Goal: Task Accomplishment & Management: Use online tool/utility

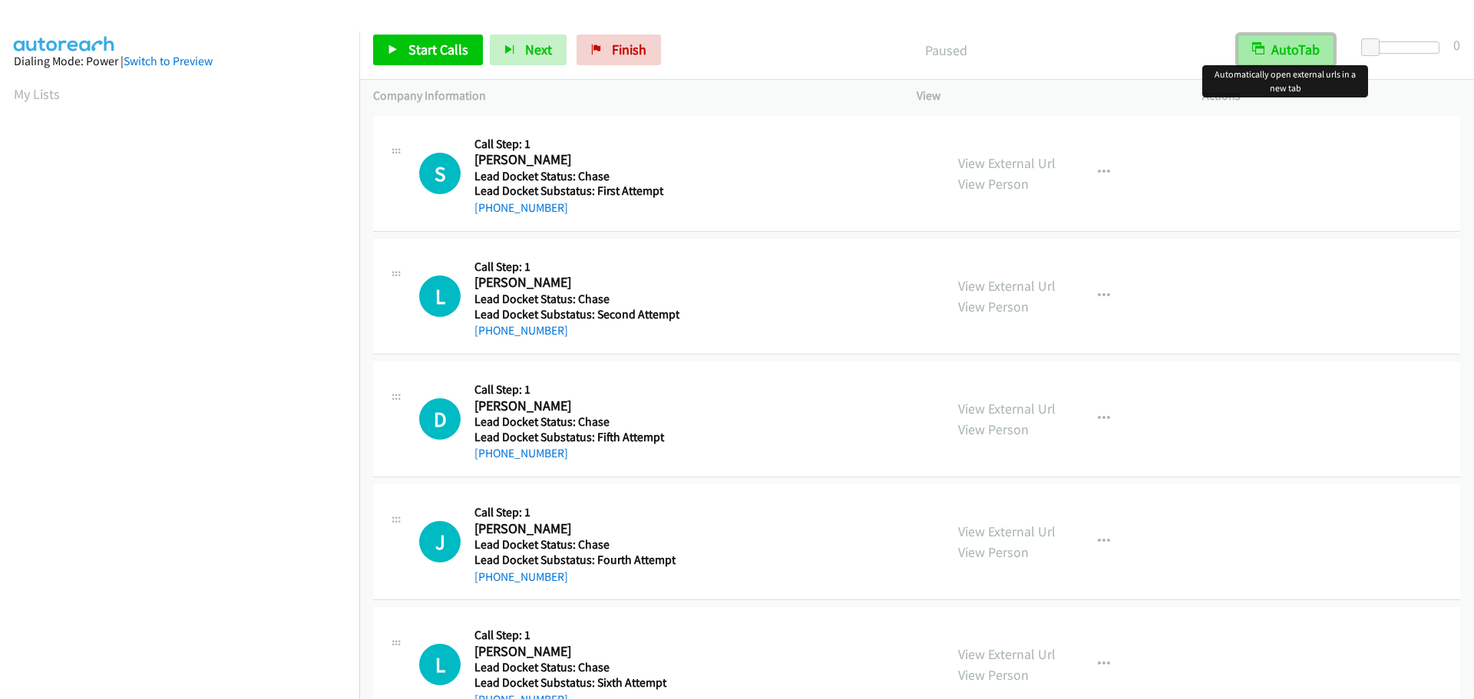
click at [1277, 54] on button "AutoTab" at bounding box center [1286, 50] width 97 height 31
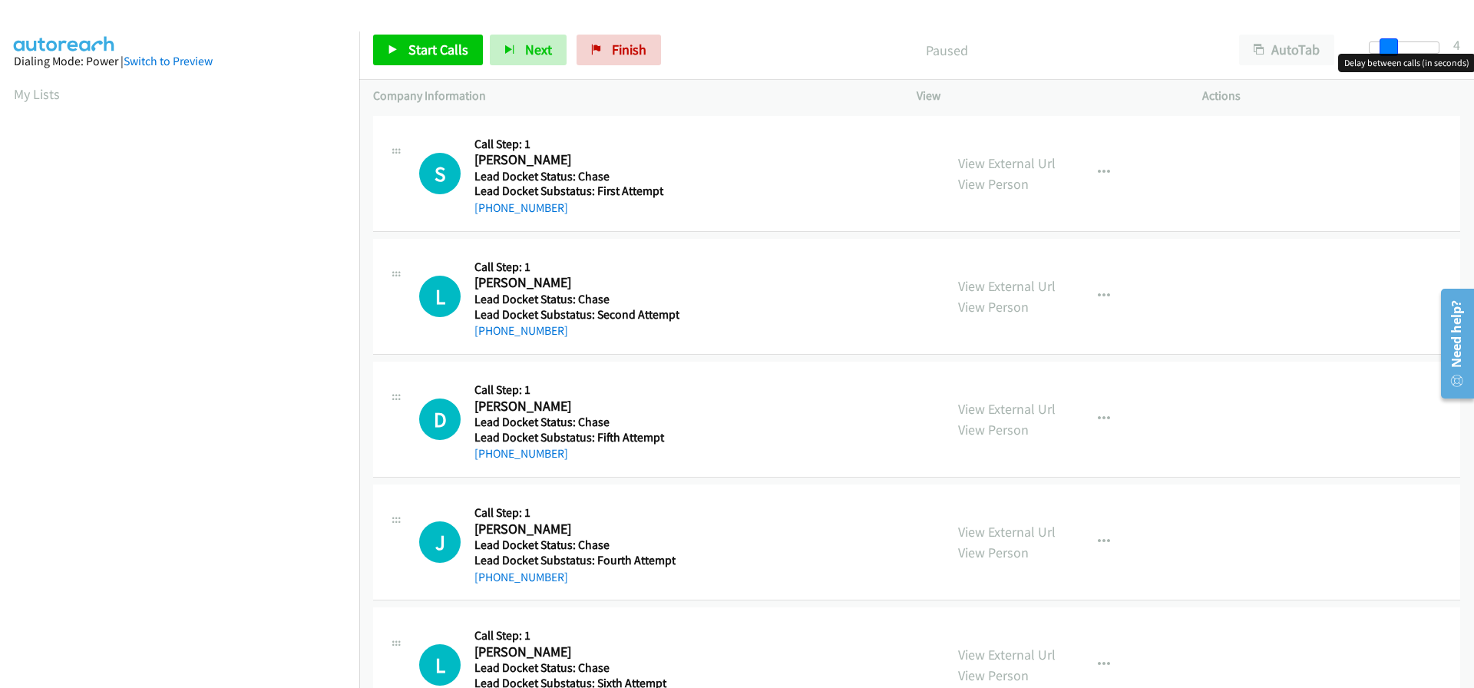
drag, startPoint x: 1371, startPoint y: 47, endPoint x: 1386, endPoint y: 50, distance: 15.7
click at [1386, 50] on span at bounding box center [1389, 47] width 18 height 18
click at [1375, 50] on span at bounding box center [1384, 47] width 18 height 18
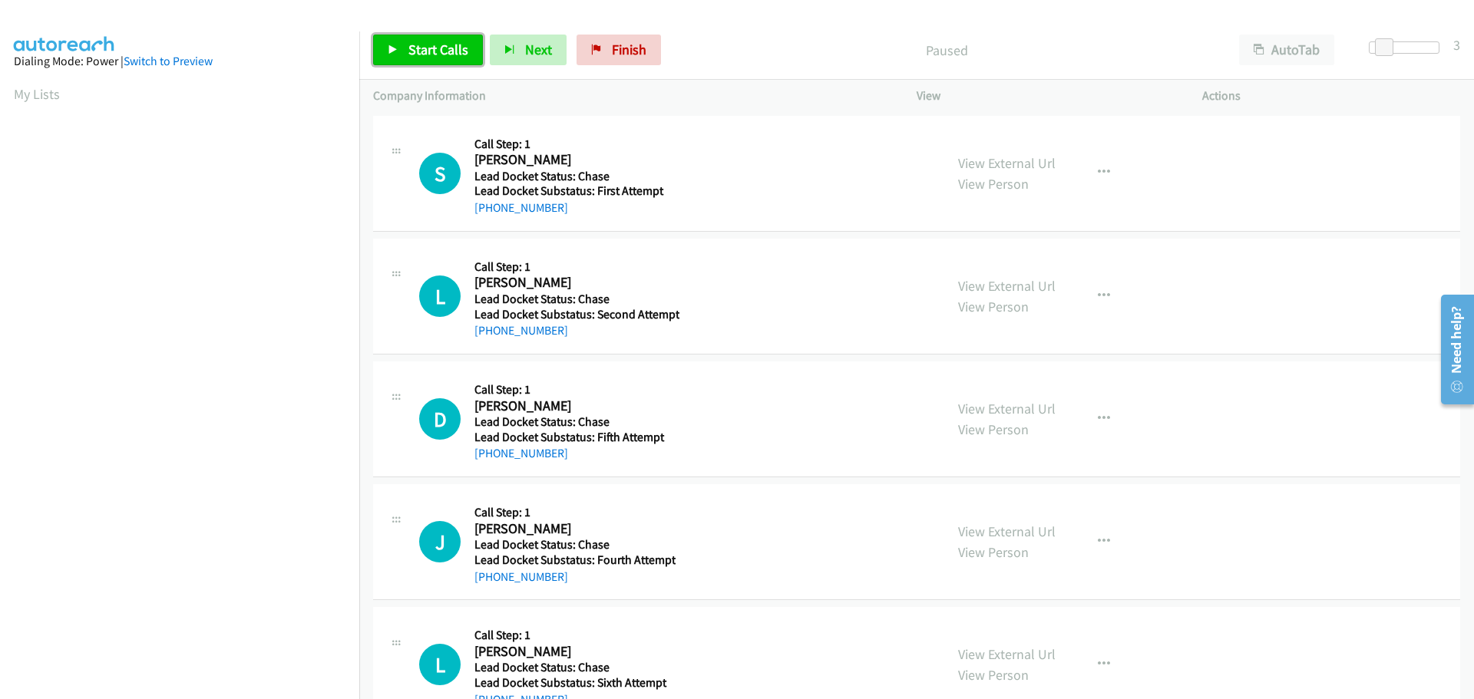
click at [460, 55] on span "Start Calls" at bounding box center [438, 50] width 60 height 18
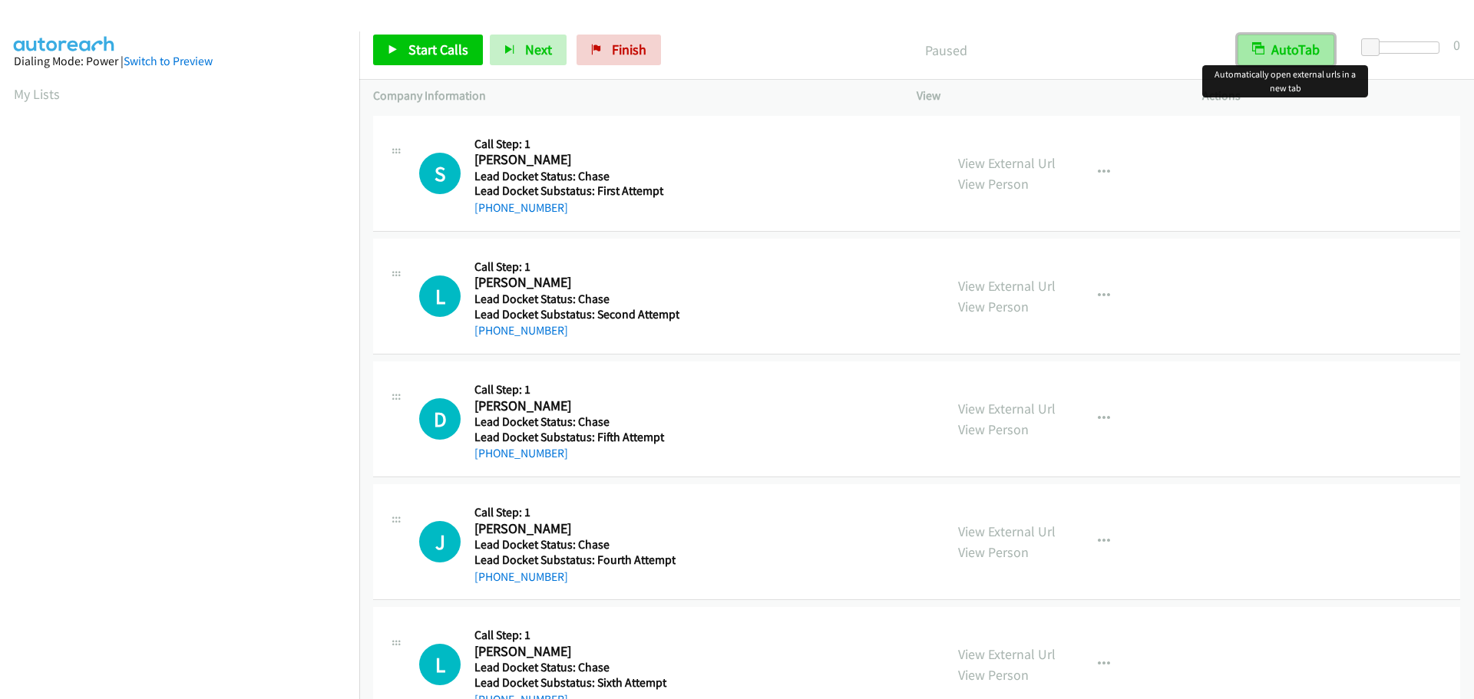
click at [1309, 50] on button "AutoTab" at bounding box center [1286, 50] width 97 height 31
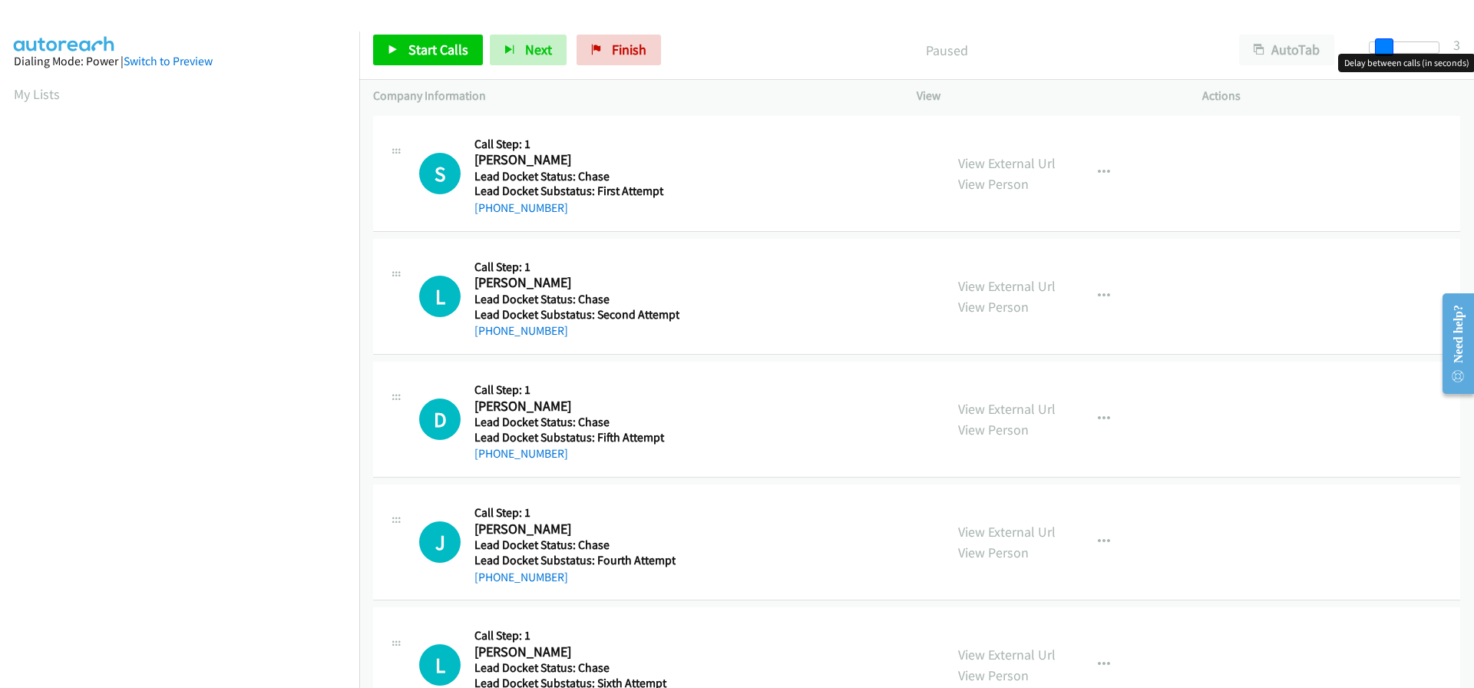
drag, startPoint x: 1370, startPoint y: 41, endPoint x: 1381, endPoint y: 45, distance: 12.1
click at [1381, 45] on span at bounding box center [1384, 47] width 18 height 18
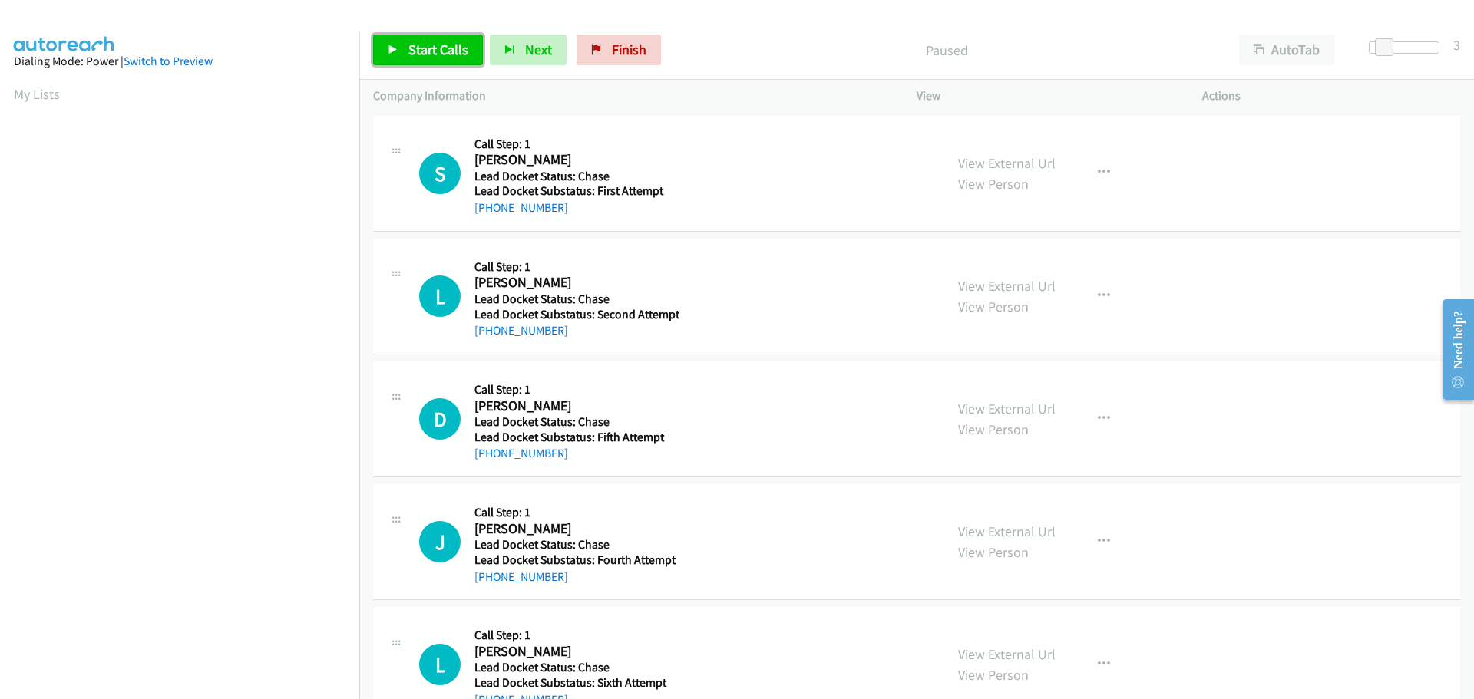
click at [435, 43] on span "Start Calls" at bounding box center [438, 50] width 60 height 18
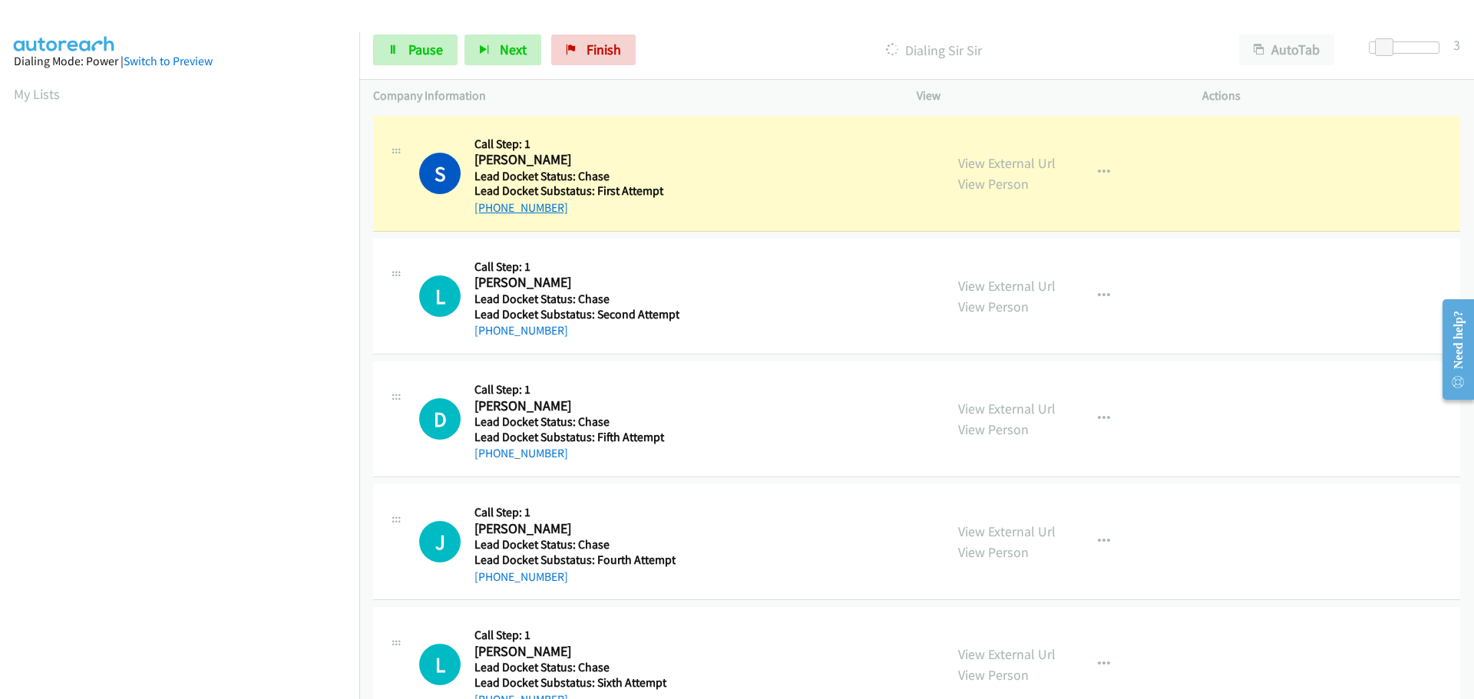
drag, startPoint x: 563, startPoint y: 207, endPoint x: 487, endPoint y: 215, distance: 76.4
click at [487, 215] on div "[PHONE_NUMBER]" at bounding box center [574, 208] width 200 height 18
copy link "910-309-2849"
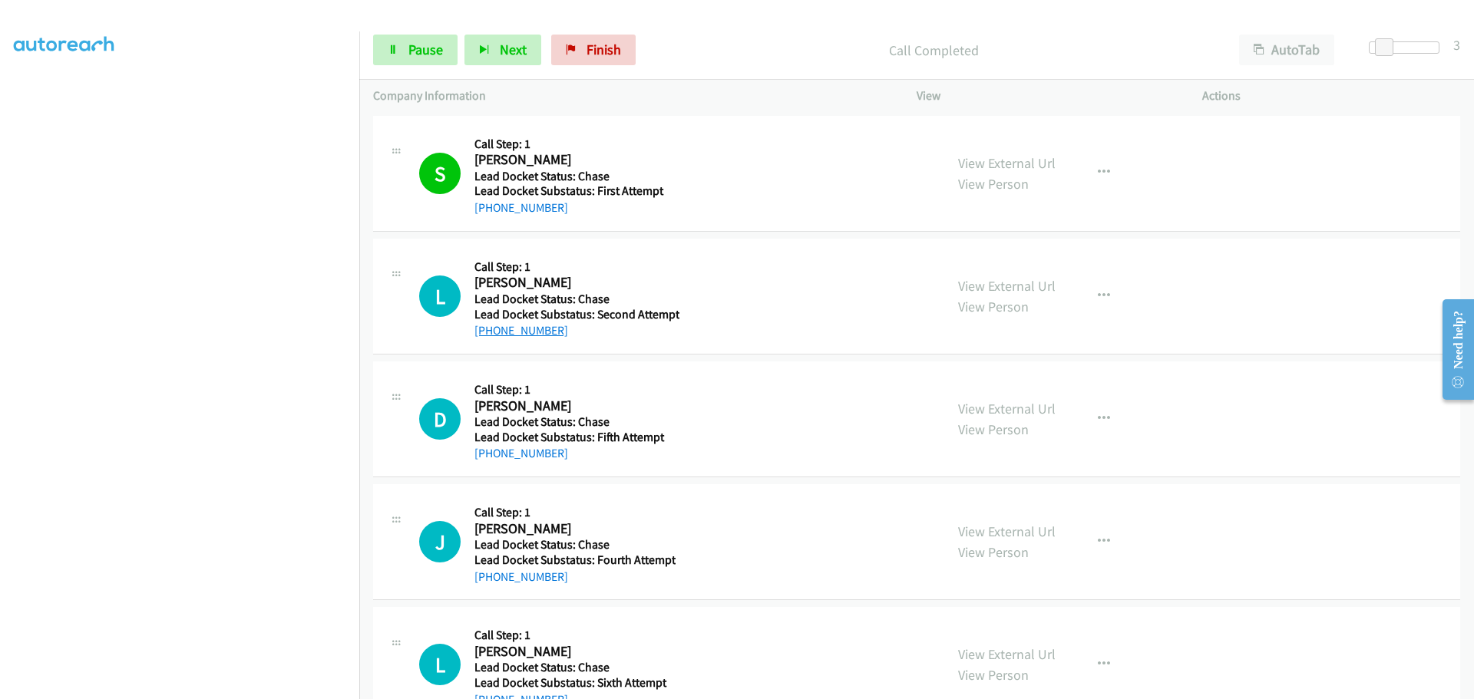
drag, startPoint x: 567, startPoint y: 334, endPoint x: 490, endPoint y: 336, distance: 77.6
click at [490, 336] on div "[PHONE_NUMBER]" at bounding box center [576, 331] width 205 height 18
copy link "631-697-5693"
drag, startPoint x: 563, startPoint y: 457, endPoint x: 491, endPoint y: 461, distance: 71.5
click at [491, 461] on div "[PHONE_NUMBER]" at bounding box center [574, 453] width 200 height 18
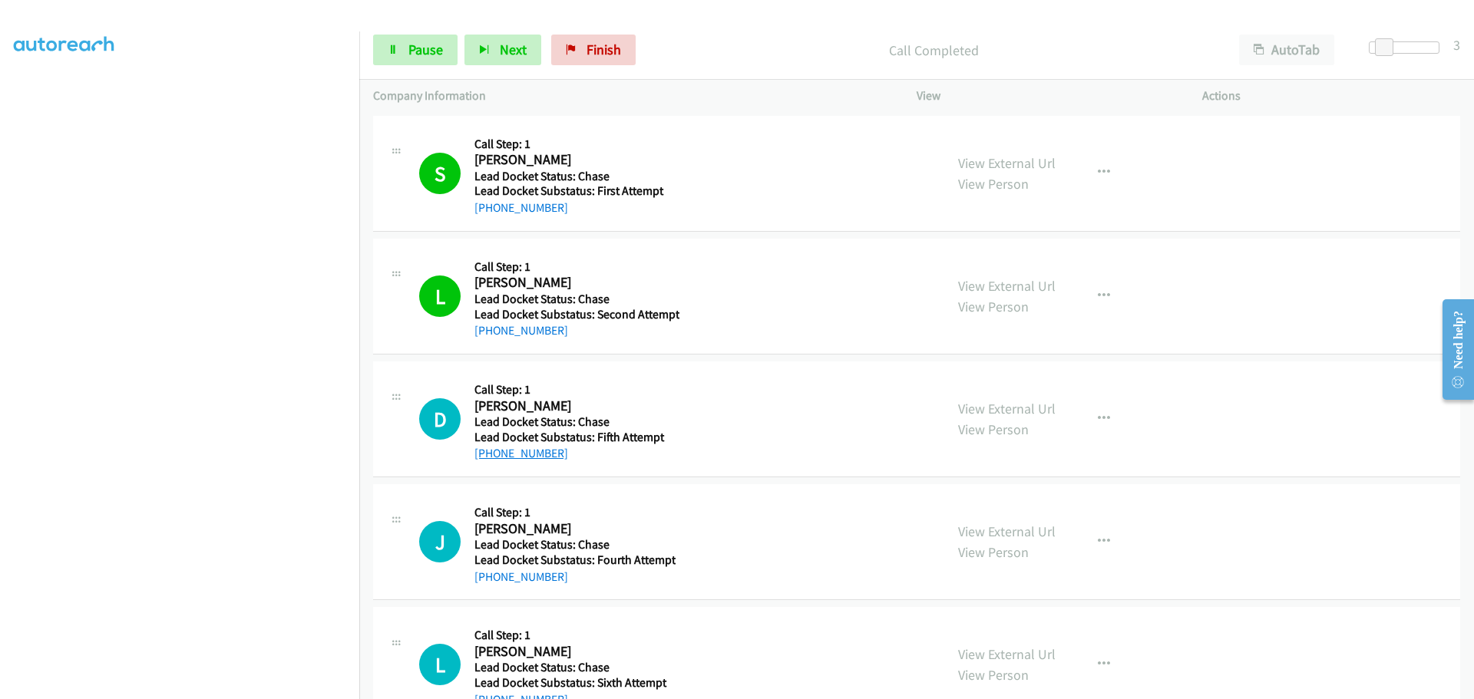
copy link "813-373-3403"
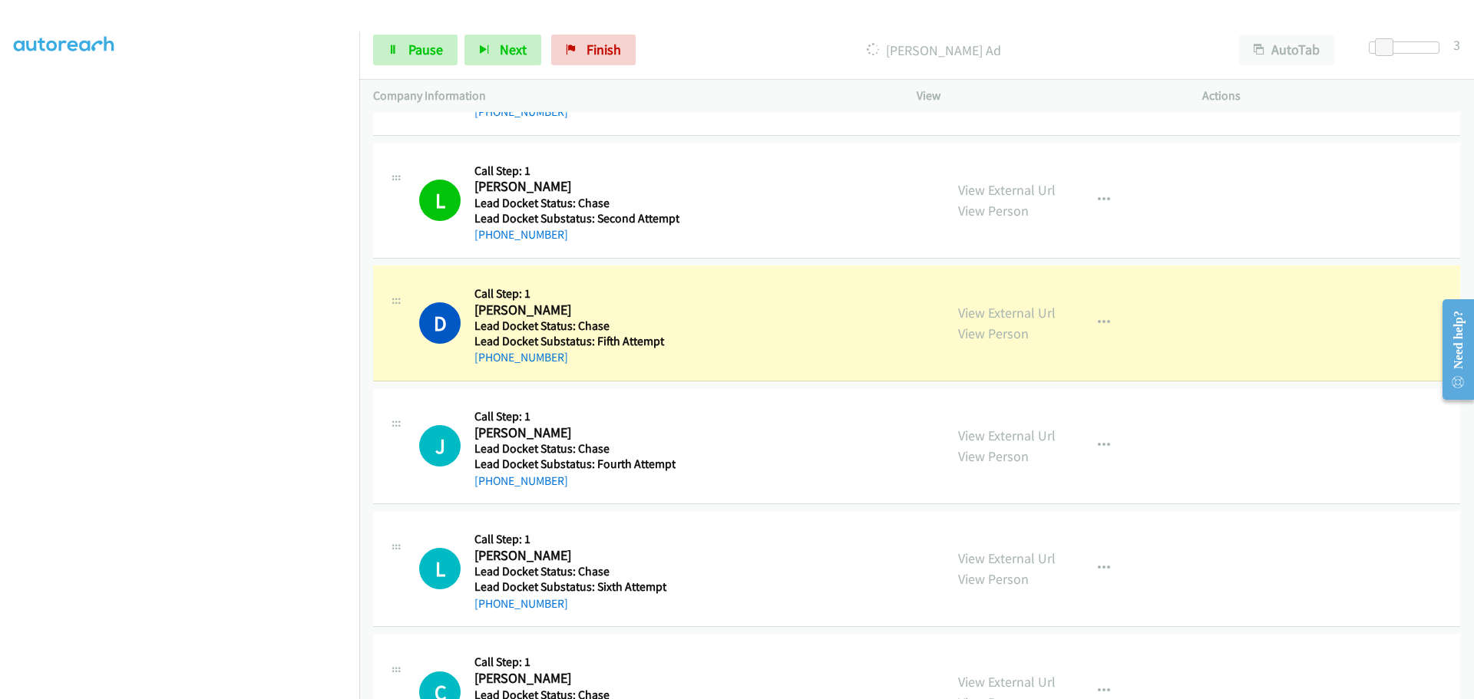
scroll to position [230, 0]
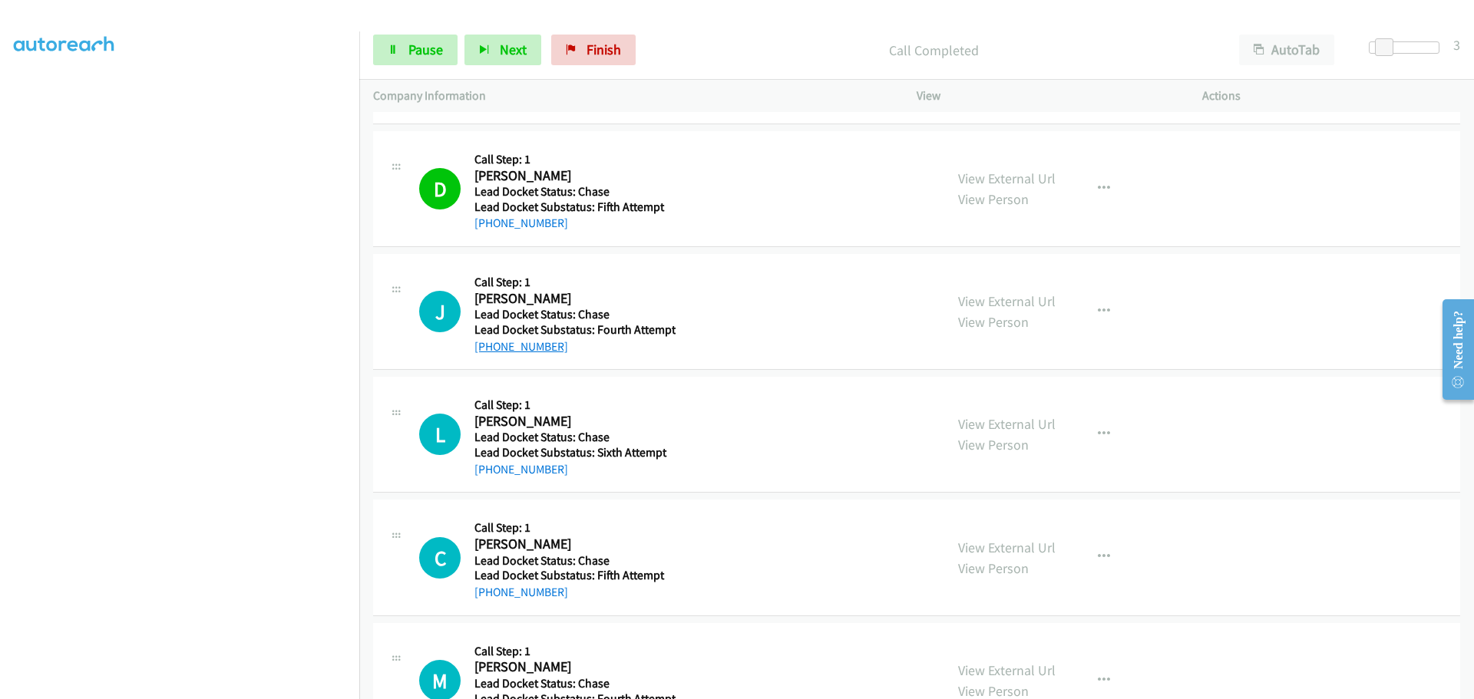
drag, startPoint x: 579, startPoint y: 349, endPoint x: 488, endPoint y: 352, distance: 90.6
click at [488, 352] on div "[PHONE_NUMBER]" at bounding box center [574, 347] width 201 height 18
copy link "479-699-4490"
click at [415, 55] on span "Pause" at bounding box center [425, 50] width 35 height 18
